Goal: Task Accomplishment & Management: Use online tool/utility

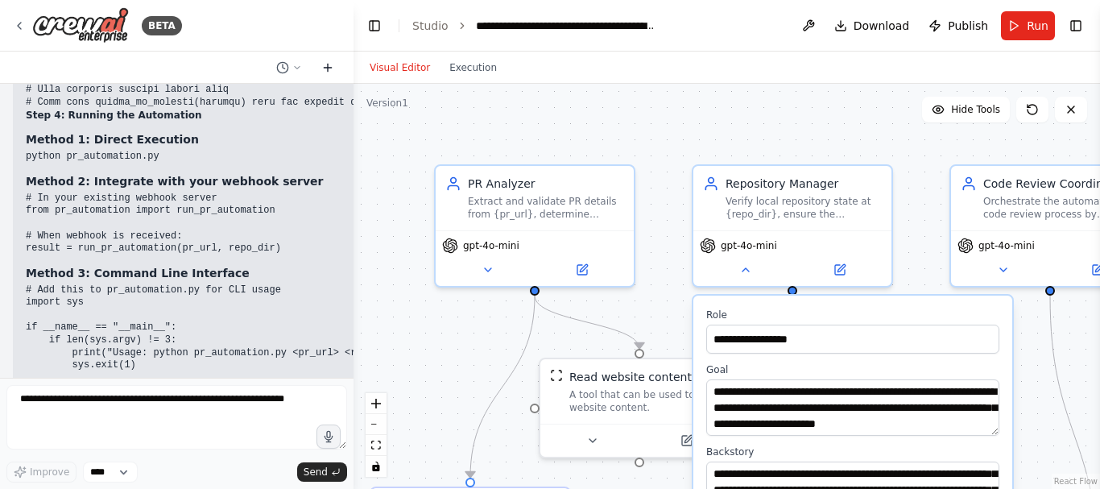
click at [330, 68] on icon at bounding box center [327, 68] width 7 height 0
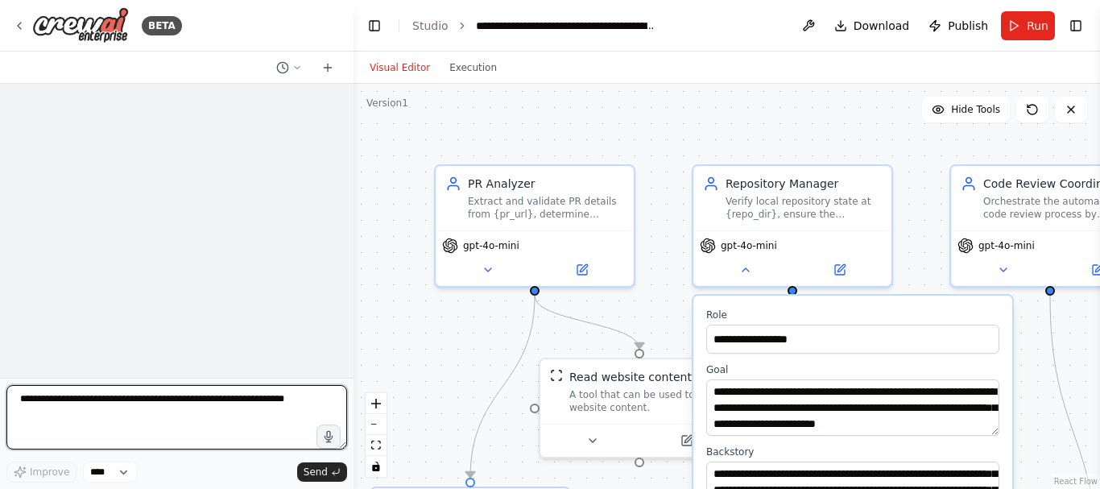
click at [159, 395] on textarea at bounding box center [176, 417] width 341 height 64
type textarea "**********"
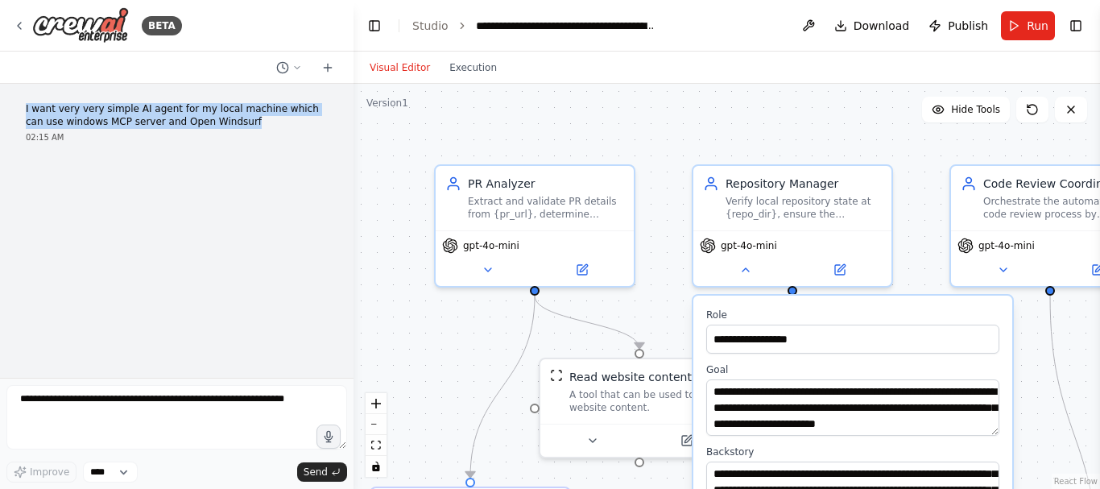
drag, startPoint x: 201, startPoint y: 119, endPoint x: 18, endPoint y: 105, distance: 183.4
click at [18, 105] on div "I want very very simple AI agent for my local machine which can use windows MCP…" at bounding box center [177, 123] width 328 height 53
copy p "I want very very simple AI agent for my local machine which can use windows MCP…"
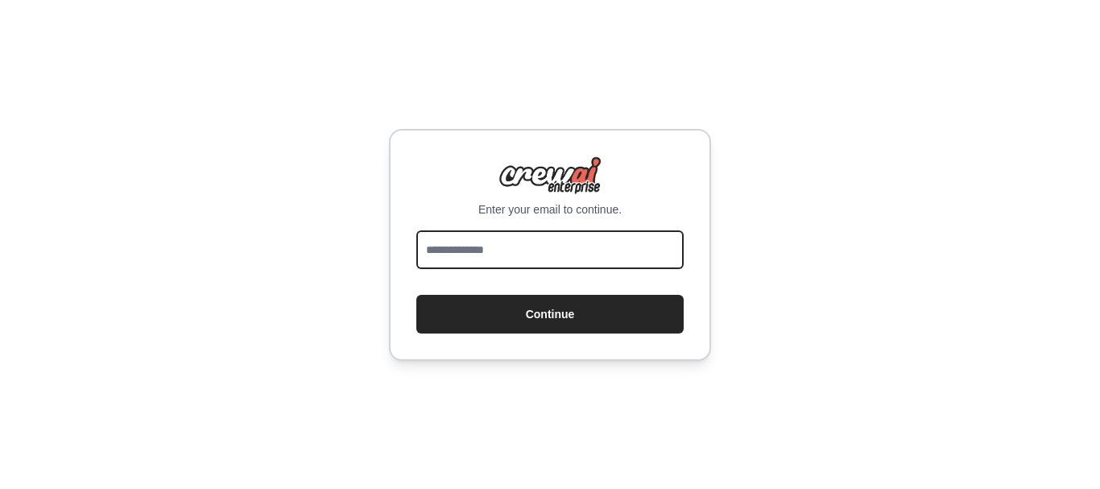
click at [424, 252] on input "email" at bounding box center [549, 249] width 267 height 39
type input "**********"
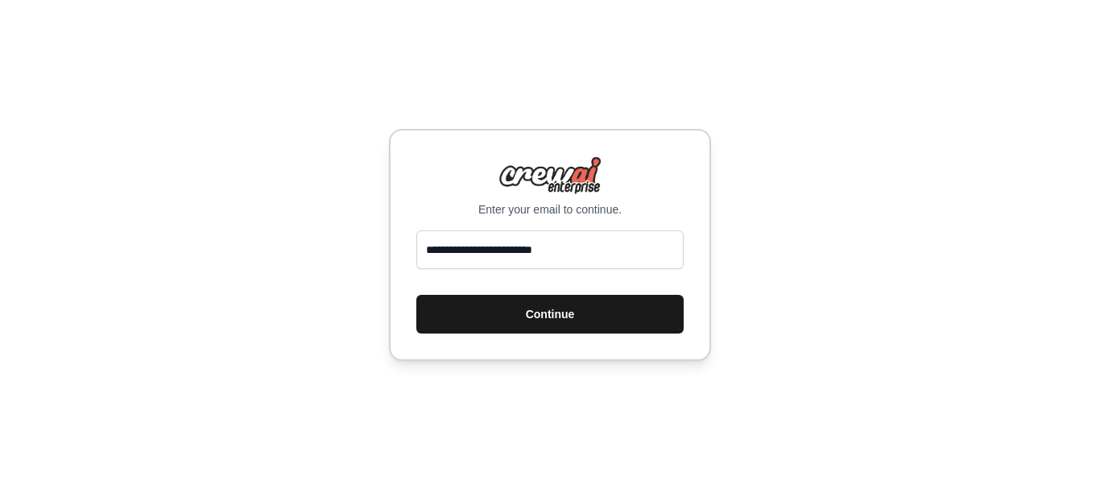
click at [528, 317] on button "Continue" at bounding box center [549, 314] width 267 height 39
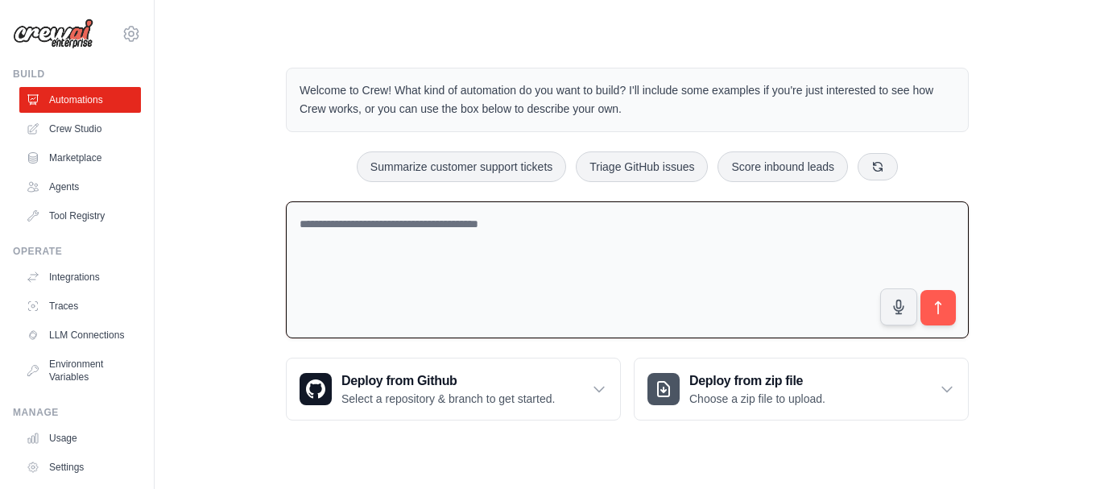
click at [398, 246] on textarea at bounding box center [627, 270] width 683 height 138
paste textarea "**********"
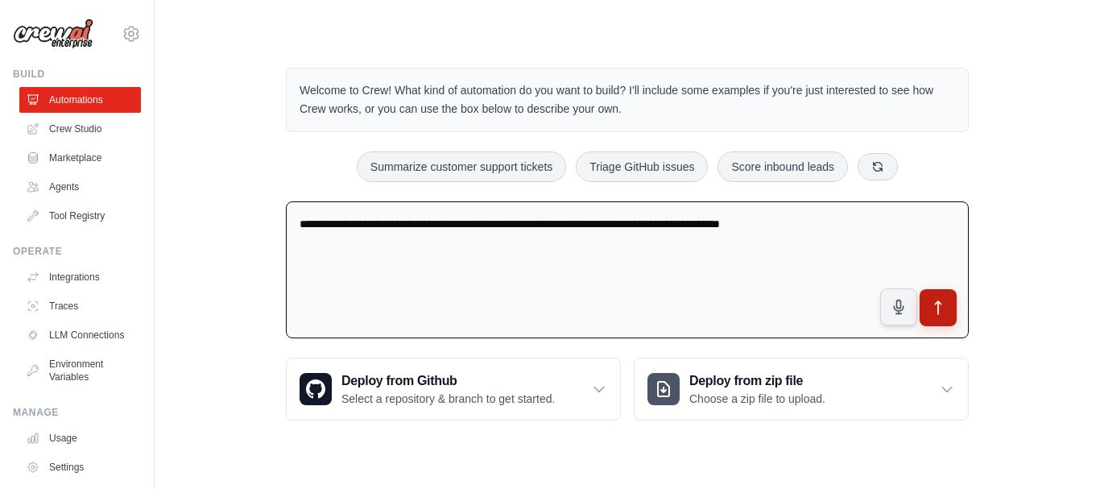
type textarea "**********"
click at [949, 309] on button "submit" at bounding box center [938, 307] width 37 height 37
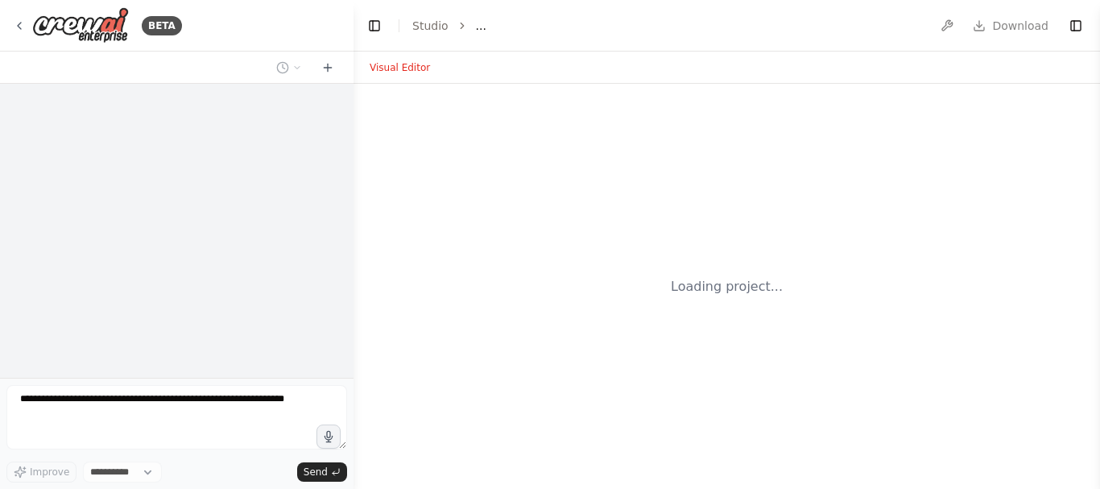
select select "****"
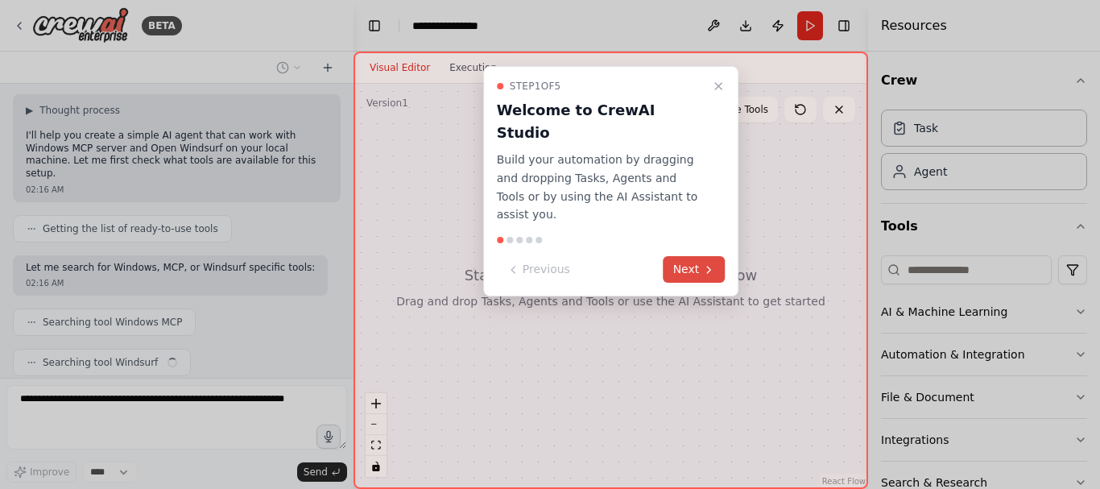
scroll to position [109, 0]
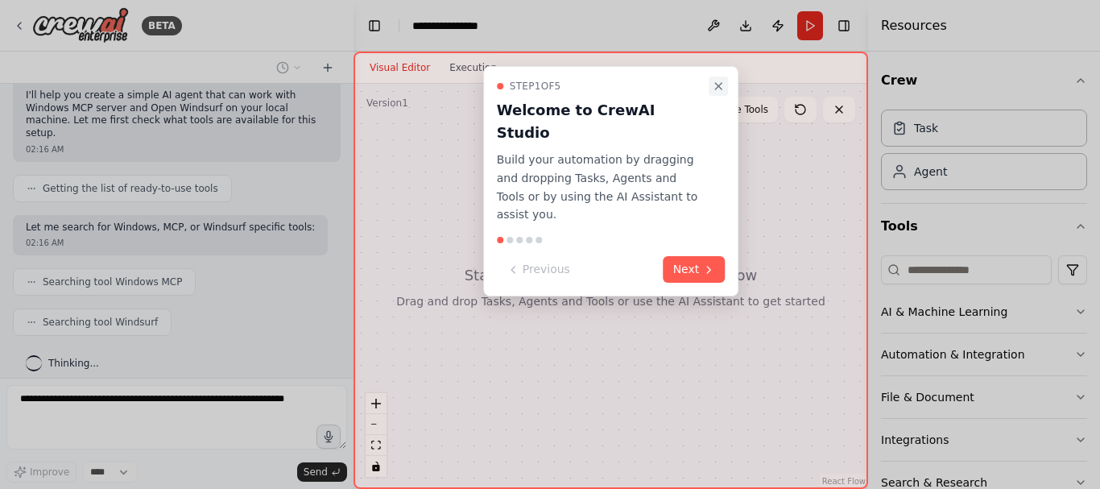
click at [718, 87] on icon "Close walkthrough" at bounding box center [718, 86] width 6 height 6
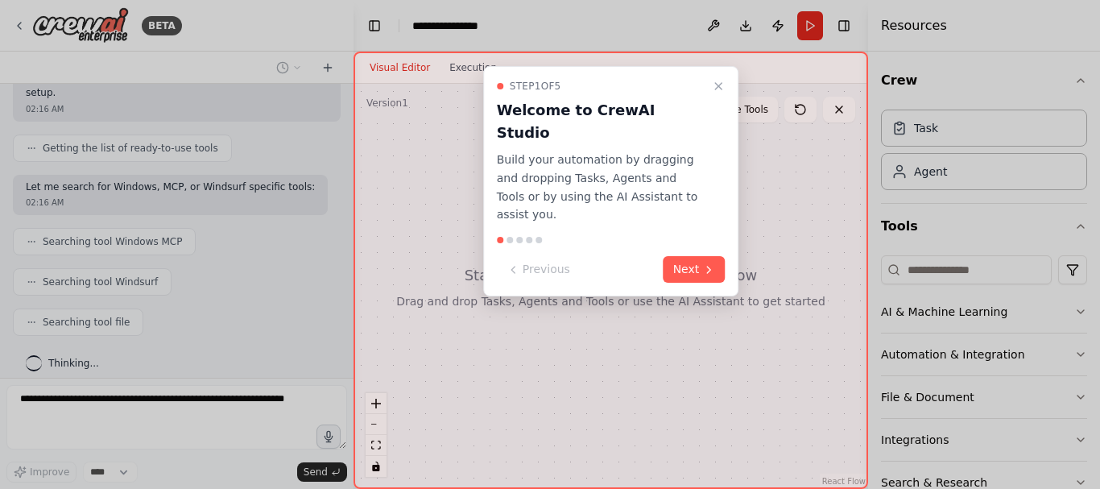
scroll to position [189, 0]
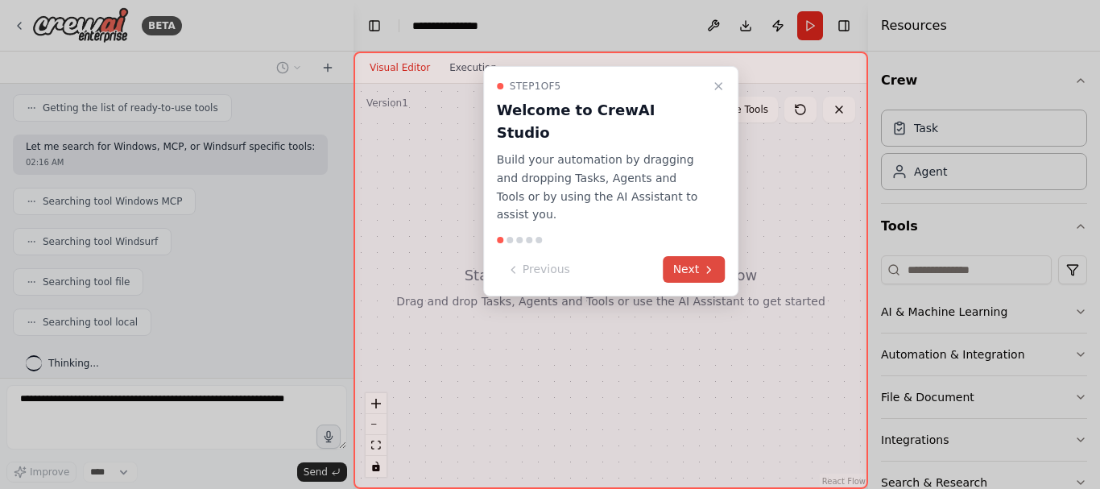
click at [695, 256] on button "Next" at bounding box center [695, 269] width 62 height 27
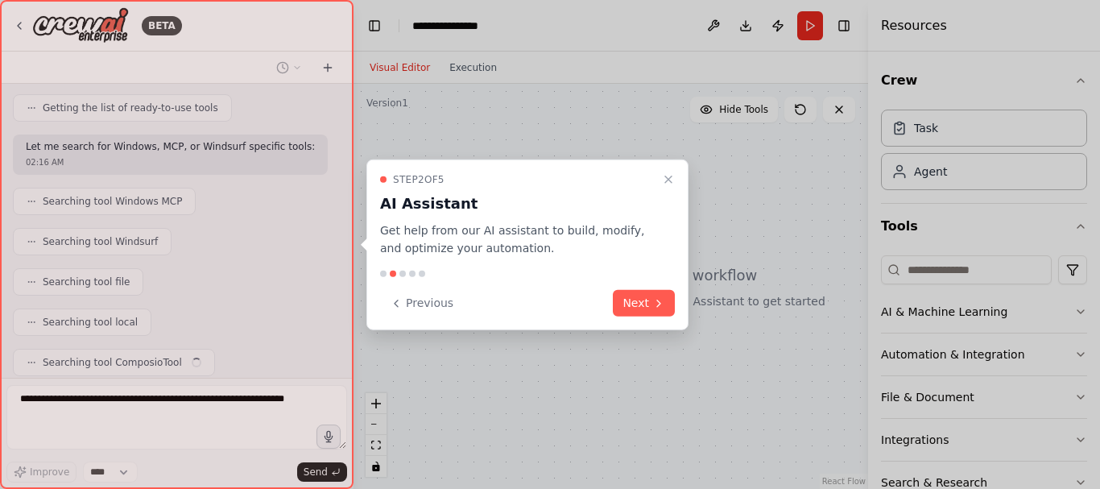
scroll to position [230, 0]
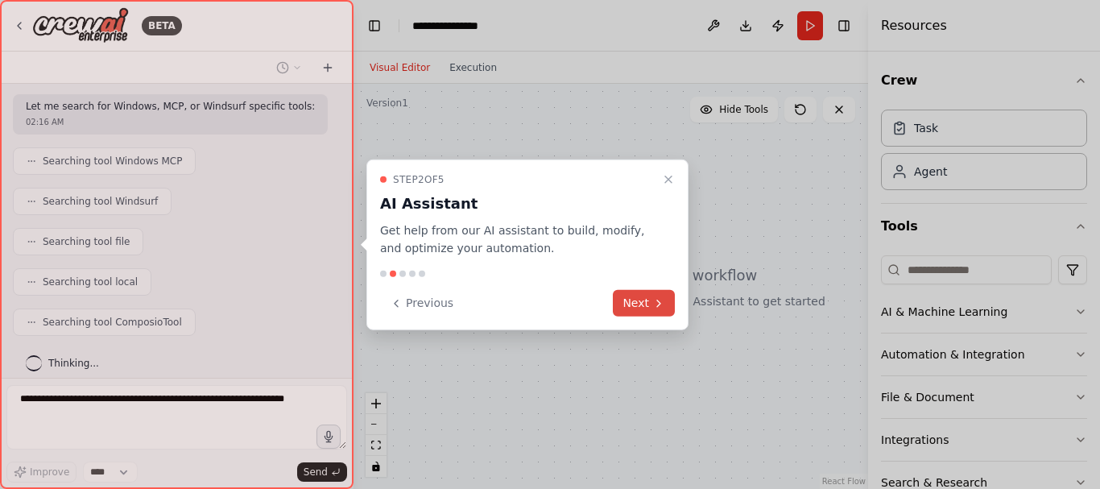
click at [638, 307] on button "Next" at bounding box center [644, 303] width 62 height 27
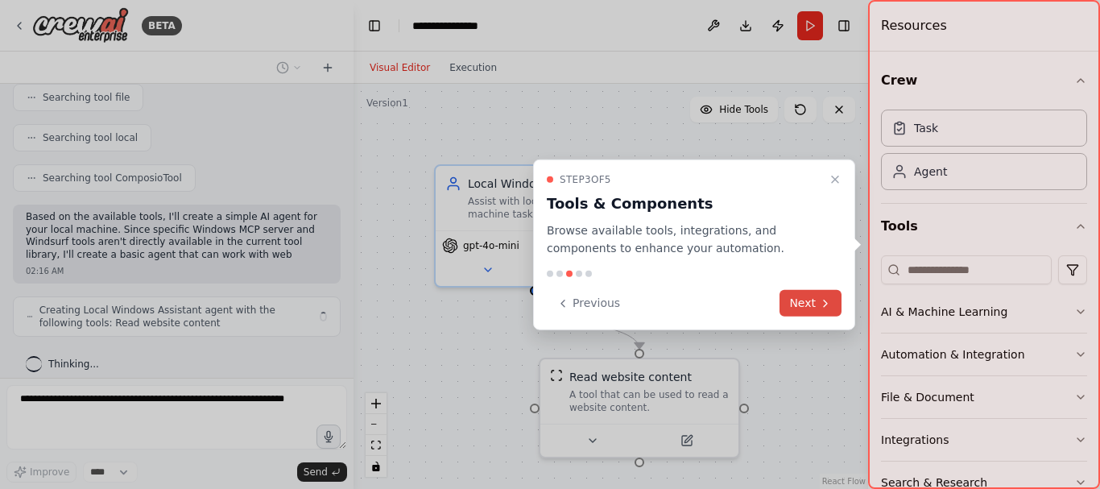
click at [810, 304] on button "Next" at bounding box center [811, 303] width 62 height 27
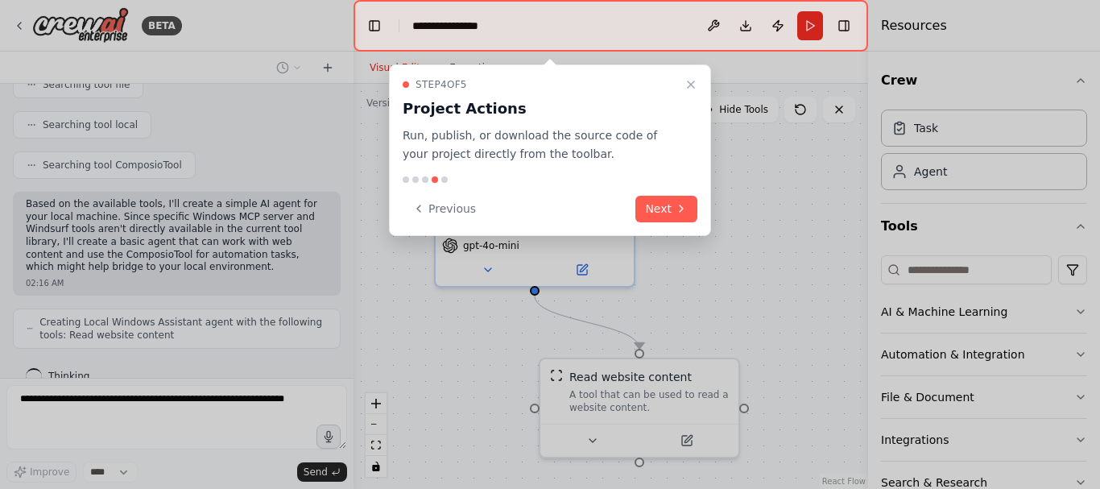
scroll to position [399, 0]
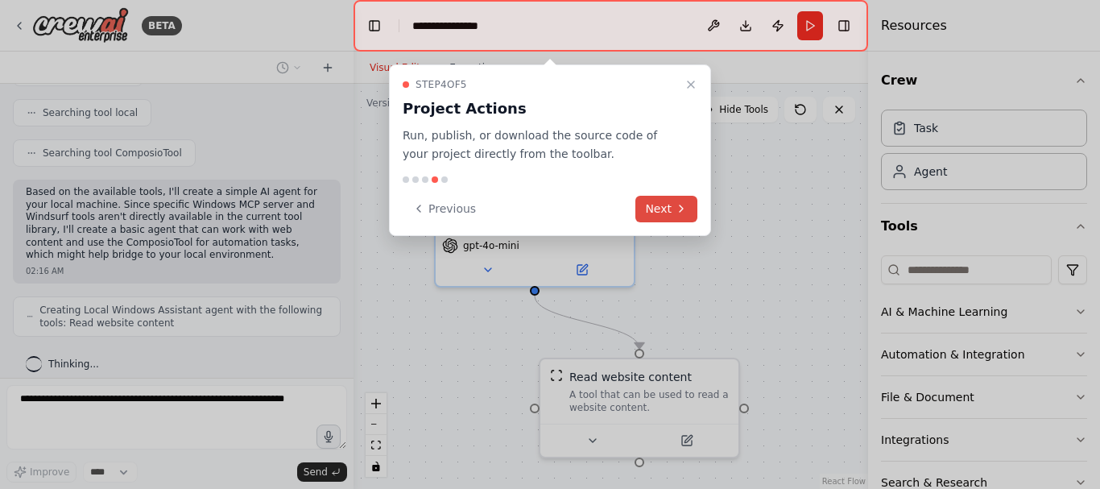
click at [669, 209] on button "Next" at bounding box center [667, 209] width 62 height 27
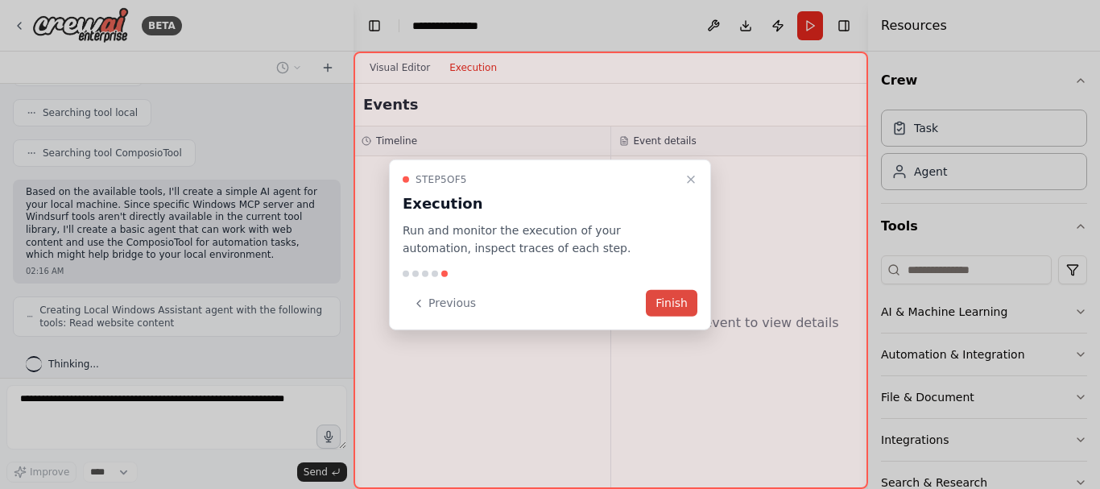
scroll to position [493, 0]
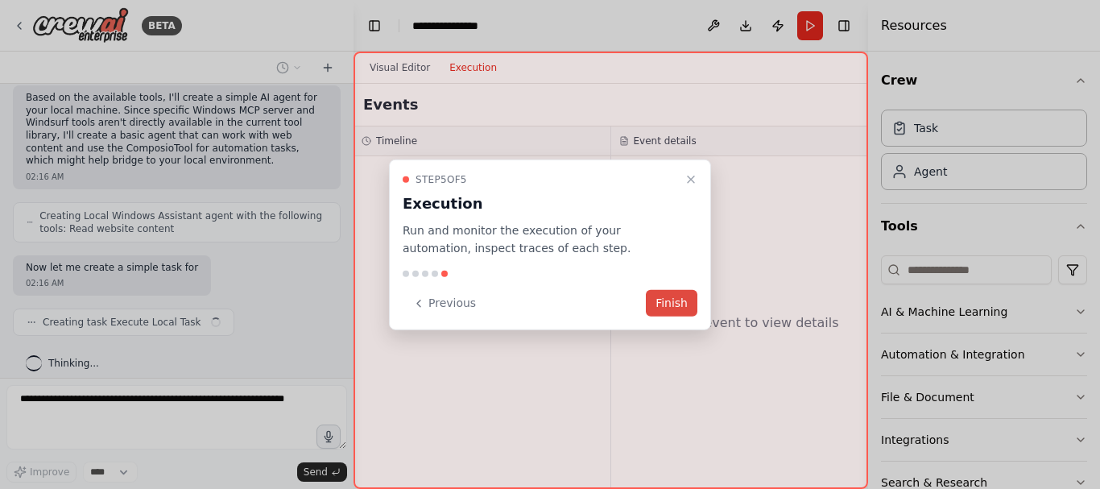
click at [660, 313] on button "Finish" at bounding box center [672, 303] width 52 height 27
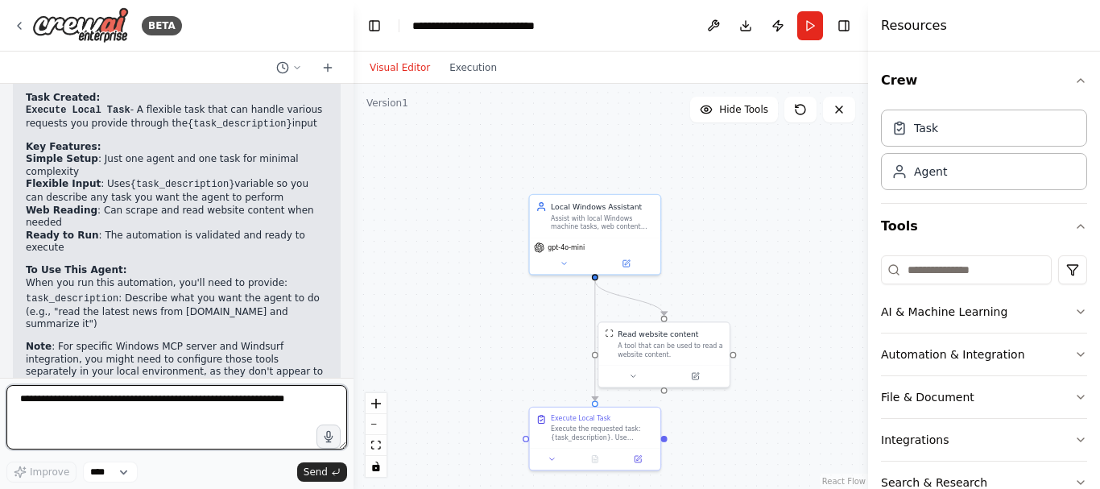
scroll to position [939, 0]
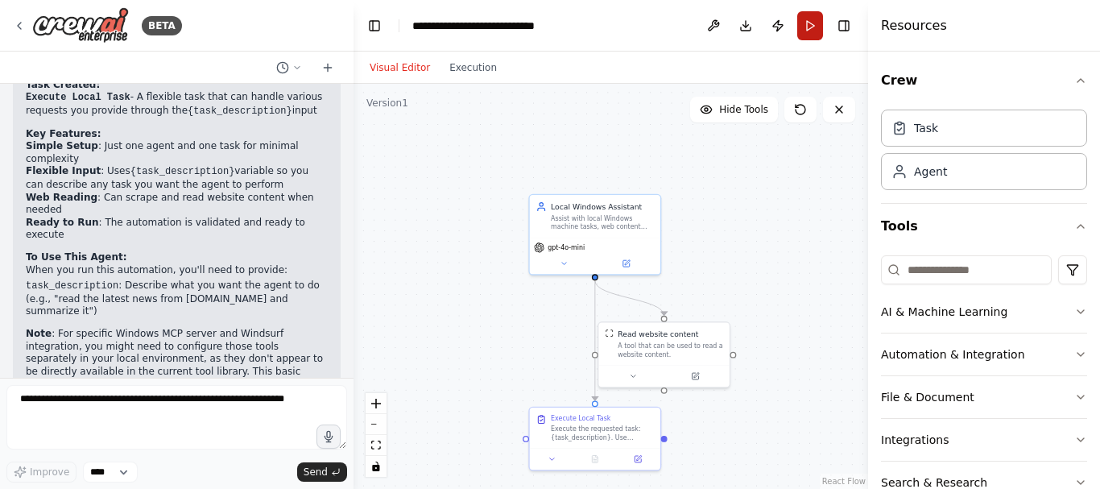
click at [805, 27] on button "Run" at bounding box center [810, 25] width 26 height 29
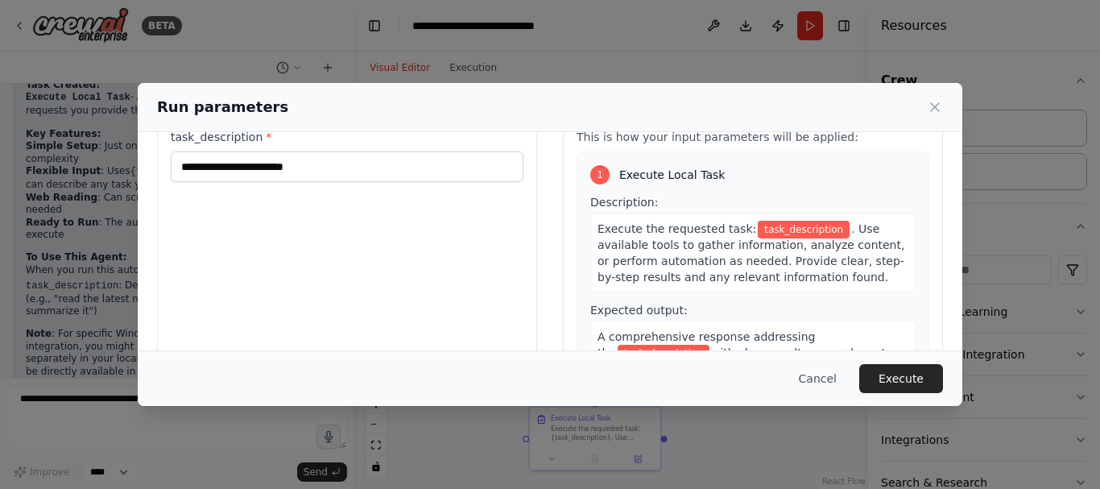
scroll to position [0, 0]
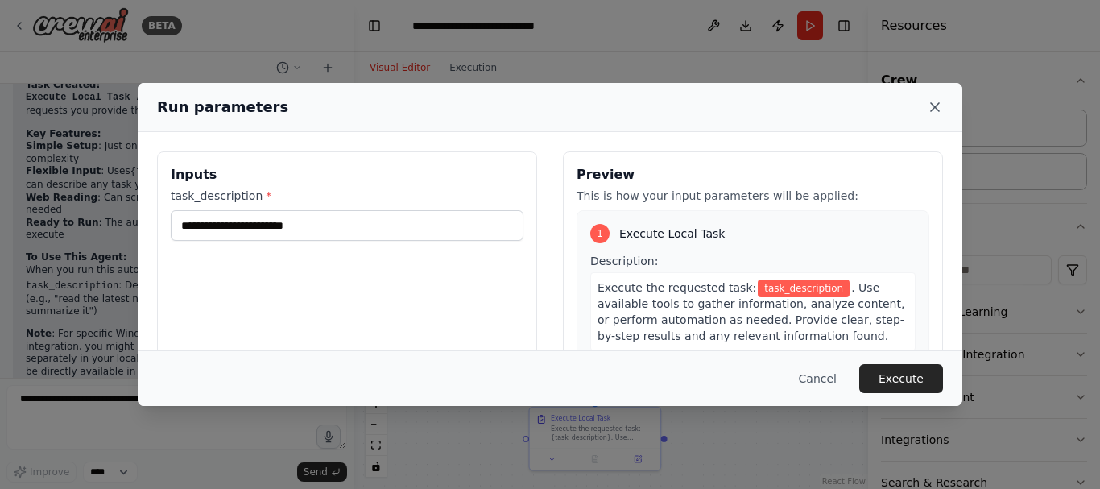
click at [936, 110] on icon at bounding box center [935, 107] width 16 height 16
